Goal: Navigation & Orientation: Find specific page/section

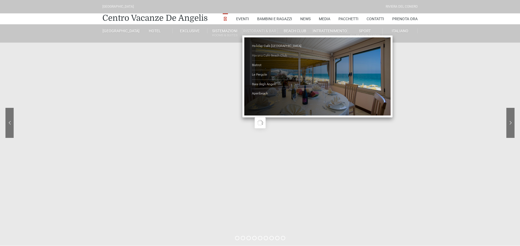
drag, startPoint x: 0, startPoint y: 0, endPoint x: 270, endPoint y: 55, distance: 275.7
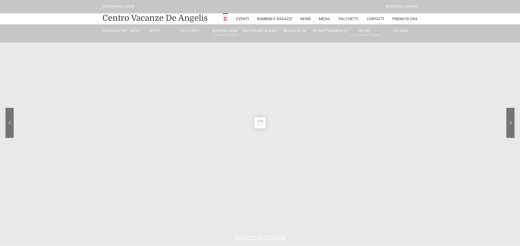
drag, startPoint x: 270, startPoint y: 55, endPoint x: 231, endPoint y: 80, distance: 46.1
click at [231, 80] on sr7-content at bounding box center [260, 123] width 520 height 246
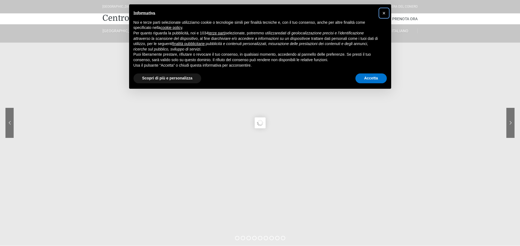
click at [383, 12] on span "×" at bounding box center [384, 13] width 3 height 6
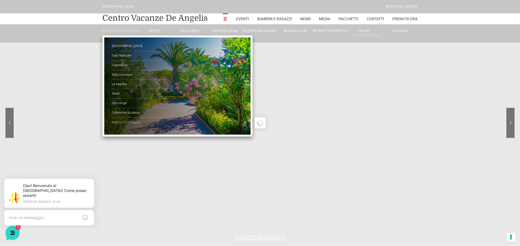
click at [122, 126] on link "Mappa del Villaggio" at bounding box center [139, 122] width 55 height 9
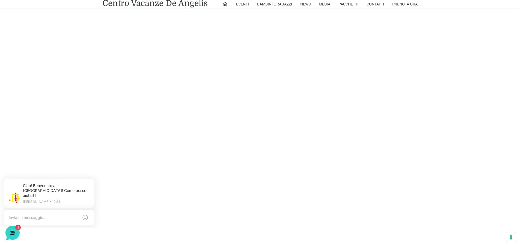
scroll to position [1284, 0]
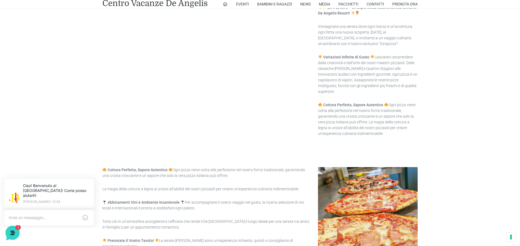
scroll to position [983, 0]
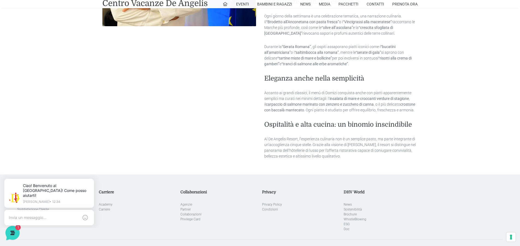
scroll to position [246, 0]
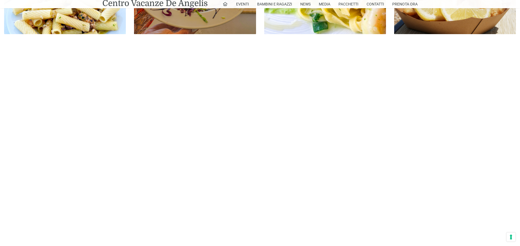
scroll to position [382, 0]
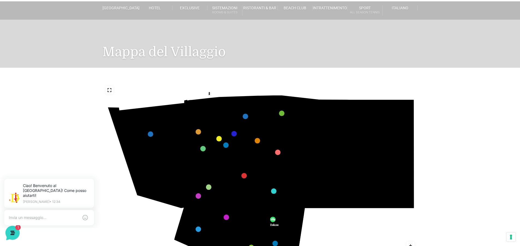
scroll to position [82, 0]
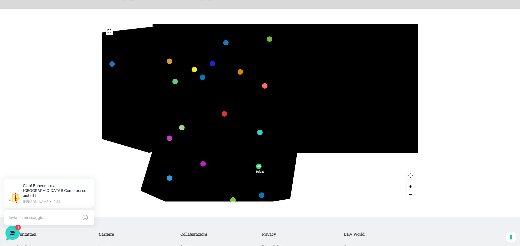
drag, startPoint x: 440, startPoint y: 99, endPoint x: 430, endPoint y: 112, distance: 16.5
drag, startPoint x: 430, startPoint y: 112, endPoint x: 418, endPoint y: 85, distance: 30.1
click at [418, 85] on icon "436 435 437 434 441 430 440 431 439 432 438 433 424 423 425 422 429 418 428 419…" at bounding box center [243, 109] width 379 height 213
click at [413, 177] on button "Reset zoom" at bounding box center [411, 176] width 8 height 8
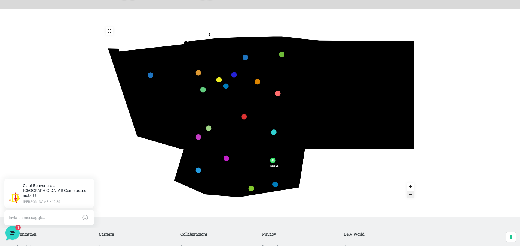
drag, startPoint x: 424, startPoint y: 124, endPoint x: 408, endPoint y: 122, distance: 16.5
click at [420, 132] on div "436 435 437 434 441 430 440 431 439 432 438 433 424 423 425 422 429 418 428 419…" at bounding box center [260, 113] width 520 height 208
drag, startPoint x: 393, startPoint y: 110, endPoint x: 365, endPoint y: 140, distance: 41.8
click at [372, 142] on icon "436 435 437 434 441 430 440 431 439 432 438 433 424 423 425 422 429 418 428 419…" at bounding box center [260, 113] width 316 height 178
drag, startPoint x: 321, startPoint y: 137, endPoint x: 344, endPoint y: 136, distance: 22.7
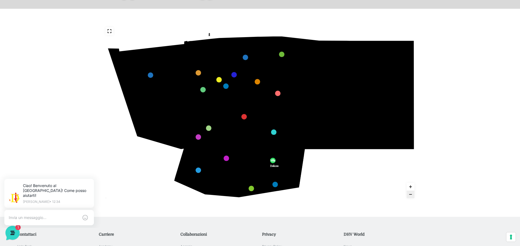
click at [351, 138] on icon "436 435 437 434 441 430 440 431 439 432 438 433 424 423 425 422 429 418 428 419…" at bounding box center [260, 113] width 316 height 178
drag, startPoint x: 184, startPoint y: 112, endPoint x: 200, endPoint y: 112, distance: 16.4
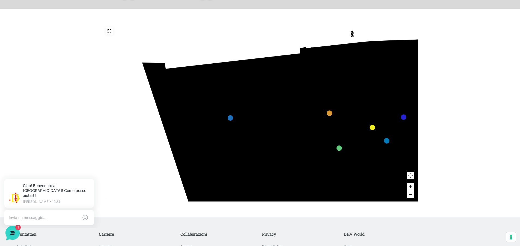
drag, startPoint x: 213, startPoint y: 89, endPoint x: 324, endPoint y: 172, distance: 139.2
click at [324, 172] on icon "436 435 437 434 441 430 440 431 439 432 438 433 424 423 425 422 429 418 428 419…" at bounding box center [458, 196] width 655 height 368
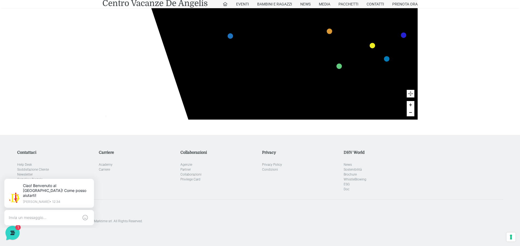
scroll to position [55, 0]
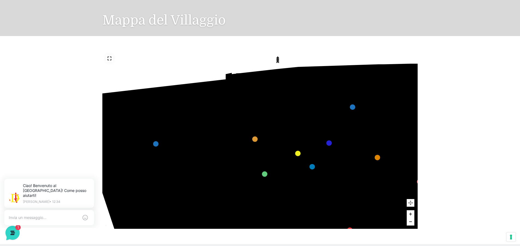
drag, startPoint x: 215, startPoint y: 70, endPoint x: 137, endPoint y: 68, distance: 77.9
click at [137, 68] on icon "436 435 437 434 441 430 440 431 439 432 438 433 424 423 425 422 429 418 428 419…" at bounding box center [383, 222] width 655 height 368
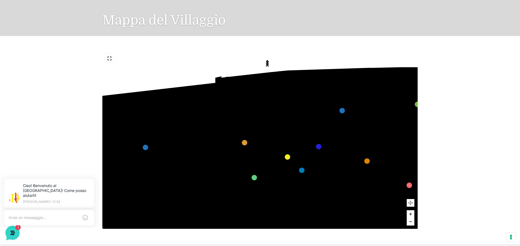
drag, startPoint x: 314, startPoint y: 58, endPoint x: 307, endPoint y: 62, distance: 8.1
click at [307, 62] on icon "436 435 437 434 441 430 440 431 439 432 438 433 424 423 425 422 429 418 428 419…" at bounding box center [373, 226] width 655 height 368
click at [288, 156] on link "Emporio marker" at bounding box center [287, 156] width 5 height 5
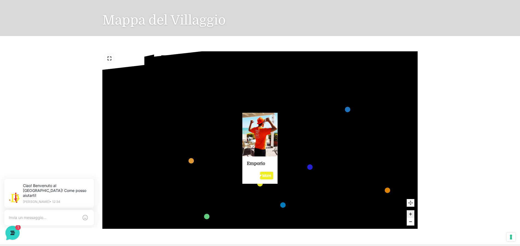
click at [278, 178] on div "Emporio More" at bounding box center [260, 170] width 35 height 27
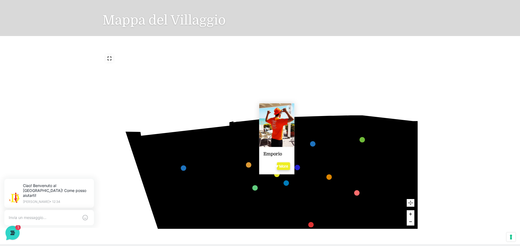
click at [285, 167] on link "More" at bounding box center [283, 166] width 13 height 8
click at [268, 181] on icon "436 435 437 434 441 430 440 431 439 432 438 433 424 423 425 422 429 418 428 419…" at bounding box center [333, 219] width 430 height 242
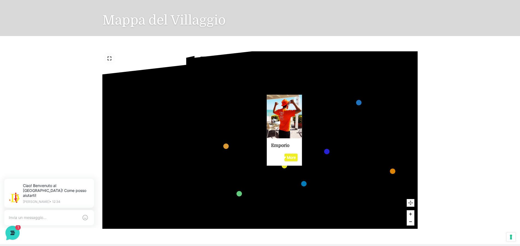
drag, startPoint x: 268, startPoint y: 182, endPoint x: 257, endPoint y: 177, distance: 11.9
click at [297, 98] on icon "Close popup" at bounding box center [297, 99] width 7 height 7
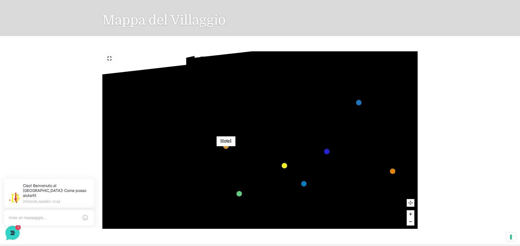
click at [226, 149] on link "Hotel marker" at bounding box center [225, 145] width 5 height 5
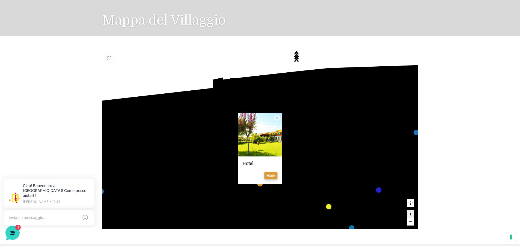
click at [266, 175] on link "More" at bounding box center [270, 176] width 13 height 8
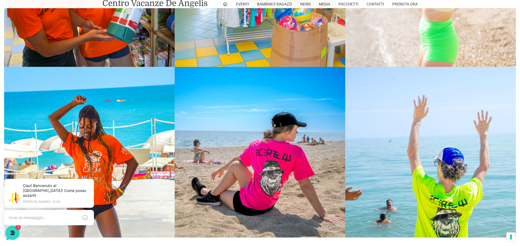
scroll to position [574, 0]
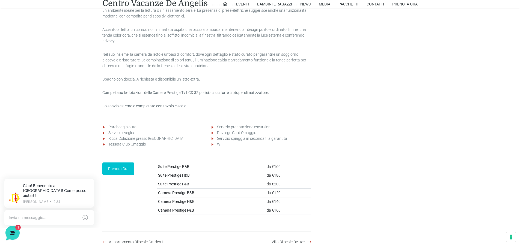
scroll to position [599, 0]
